Goal: Task Accomplishment & Management: Use online tool/utility

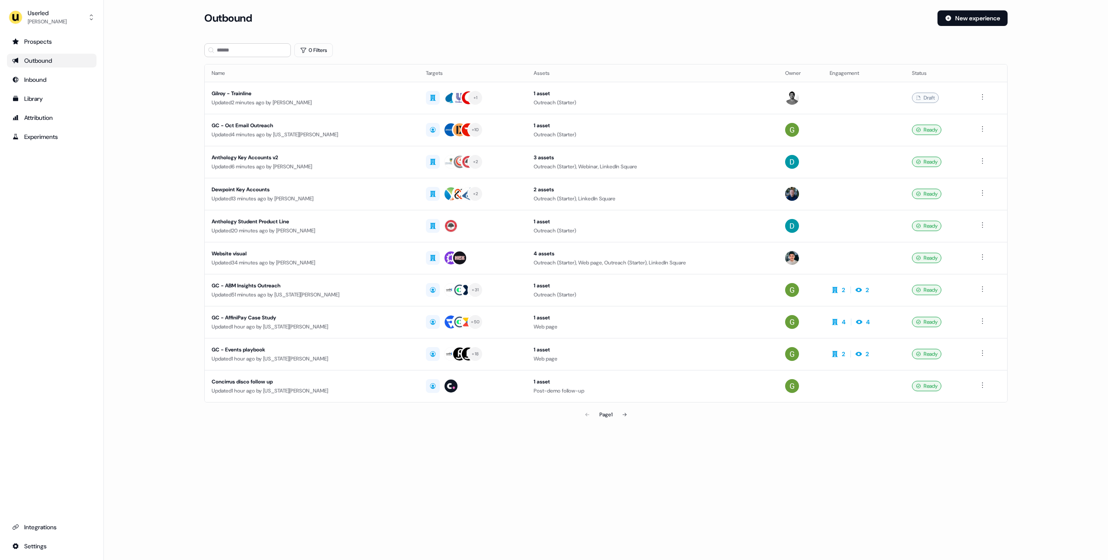
click at [140, 81] on main "Loading... Outbound New experience 0 Filters Name Targets Assets Owner Engageme…" at bounding box center [606, 228] width 1004 height 437
click at [173, 93] on main "Loading... Outbound New experience 0 Filters Name Targets Assets Owner Engageme…" at bounding box center [606, 228] width 1004 height 437
